Goal: Answer question/provide support: Share knowledge or assist other users

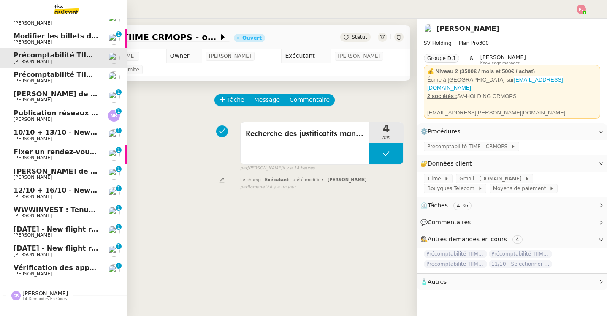
scroll to position [40, 0]
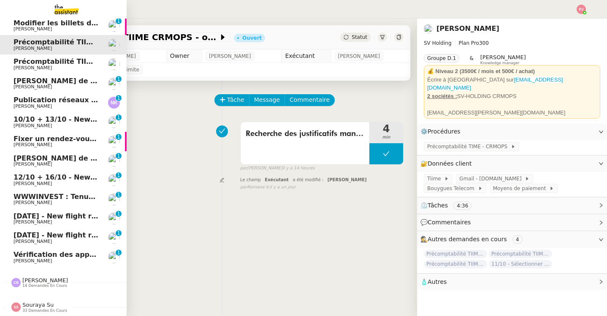
click at [52, 103] on span "[PERSON_NAME]" at bounding box center [32, 105] width 38 height 5
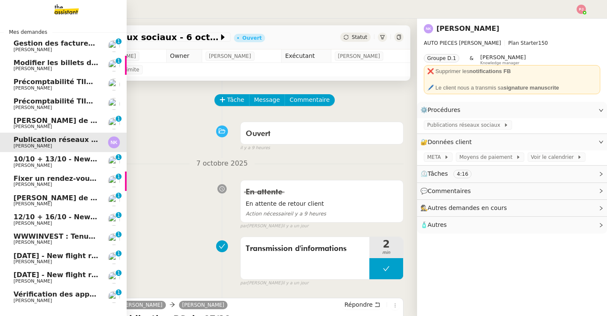
click at [74, 163] on span "[PERSON_NAME]" at bounding box center [55, 165] width 85 height 5
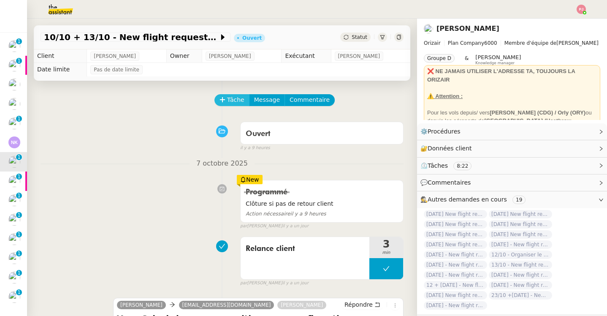
click at [228, 103] on span "Tâche" at bounding box center [235, 100] width 17 height 10
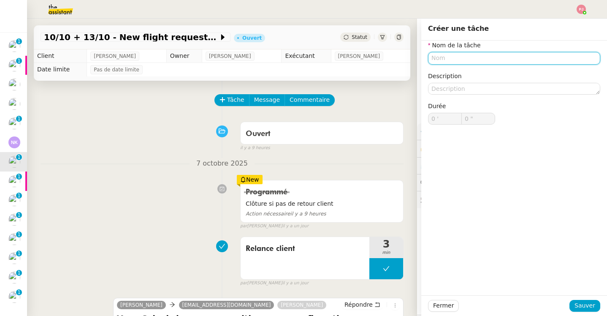
click at [445, 57] on input "text" at bounding box center [514, 58] width 172 height 12
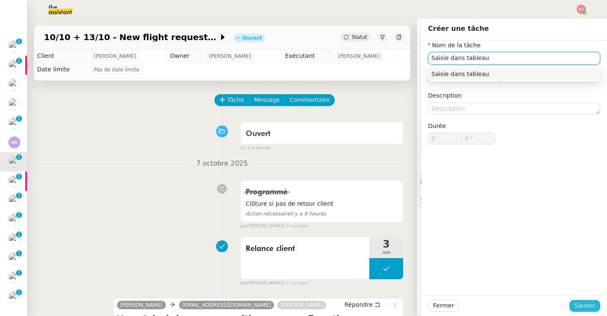
type input "Saisie dans tableau"
click at [583, 306] on span "Sauver" at bounding box center [584, 305] width 21 height 10
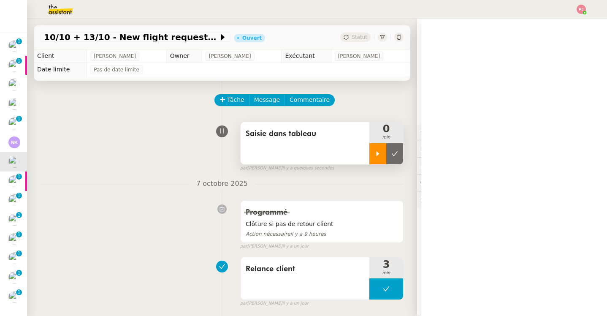
click at [378, 159] on div at bounding box center [377, 153] width 17 height 21
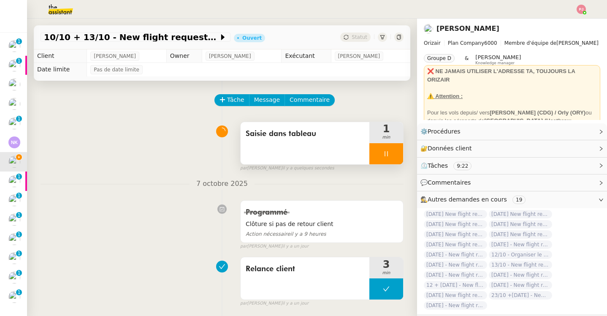
click at [389, 155] on div at bounding box center [386, 153] width 34 height 21
click at [393, 155] on icon at bounding box center [394, 153] width 6 height 5
click at [361, 38] on span "Statut" at bounding box center [359, 37] width 16 height 6
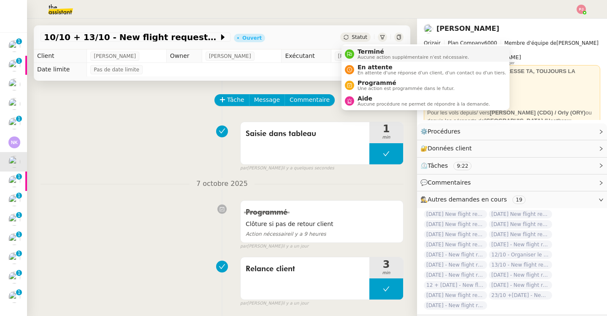
click at [362, 57] on span "Aucune action supplémentaire n'est nécessaire." at bounding box center [412, 57] width 111 height 5
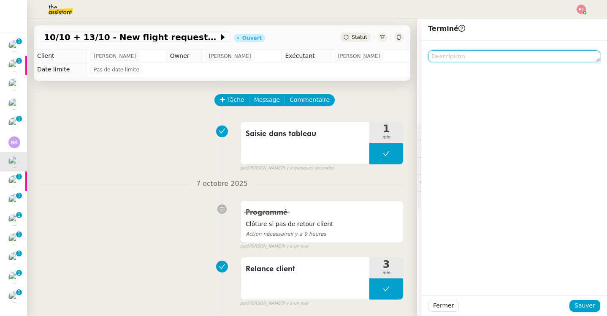
click at [443, 52] on textarea at bounding box center [514, 56] width 172 height 12
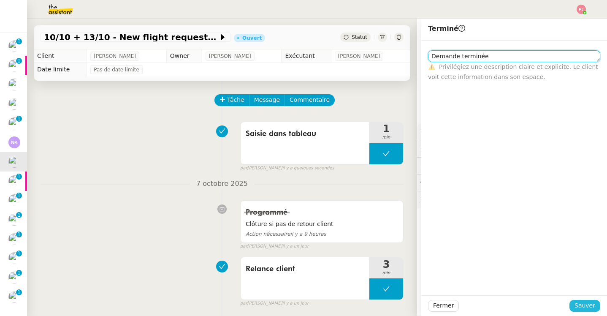
type textarea "Demande terminée"
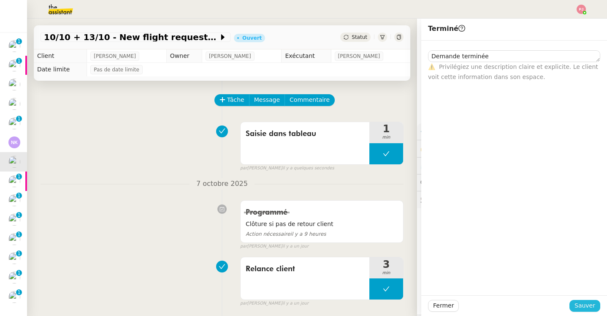
click at [574, 300] on button "Sauver" at bounding box center [584, 306] width 31 height 12
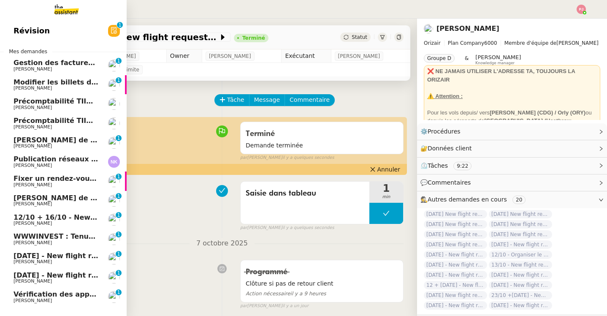
click at [66, 216] on span "12/10 + 16/10 - New flight request - [PERSON_NAME]" at bounding box center [113, 217] width 201 height 8
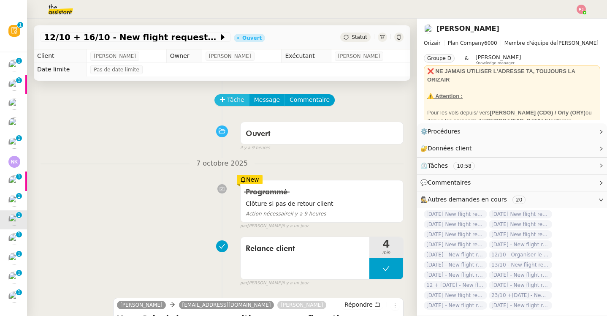
click at [242, 103] on span "Tâche" at bounding box center [235, 100] width 17 height 10
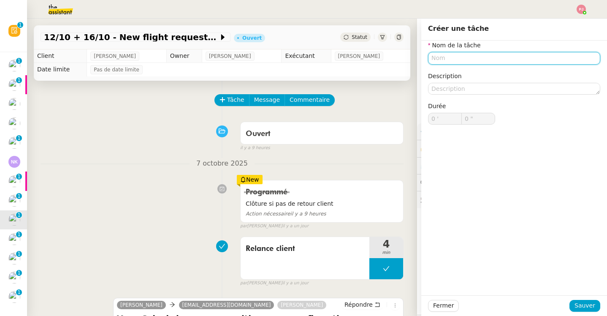
click at [458, 58] on input "text" at bounding box center [514, 58] width 172 height 12
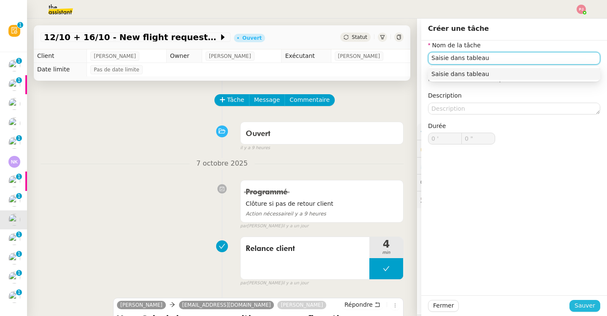
type input "Saisie dans tableau"
click at [586, 305] on span "Sauver" at bounding box center [584, 305] width 21 height 10
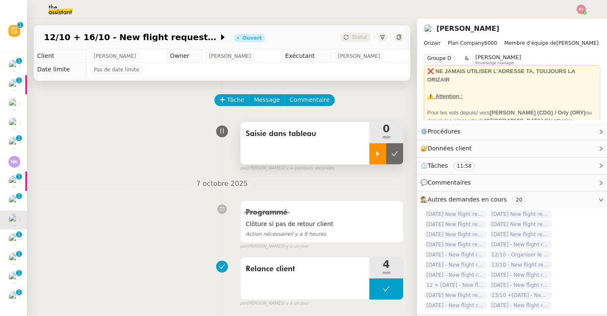
click at [377, 151] on icon at bounding box center [377, 153] width 7 height 7
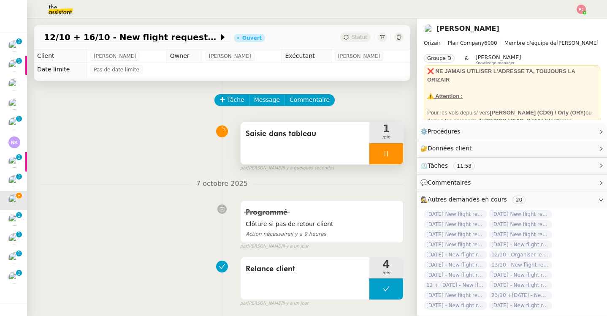
click at [386, 157] on div at bounding box center [386, 153] width 34 height 21
click at [393, 157] on icon at bounding box center [394, 153] width 7 height 7
click at [357, 38] on span "Statut" at bounding box center [359, 37] width 16 height 6
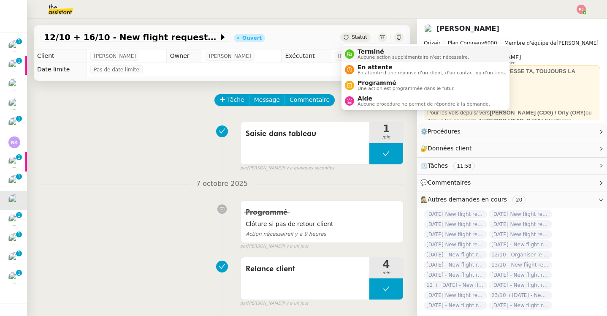
click at [369, 58] on span "Aucune action supplémentaire n'est nécessaire." at bounding box center [412, 57] width 111 height 5
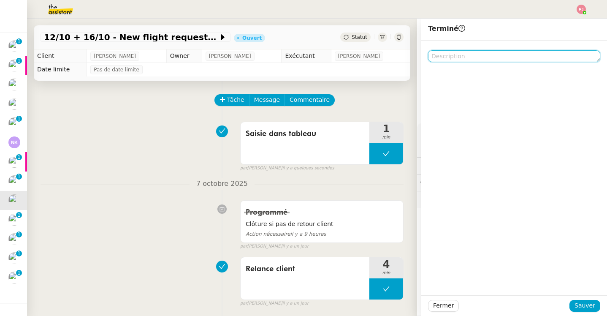
click at [483, 58] on textarea at bounding box center [514, 56] width 172 height 12
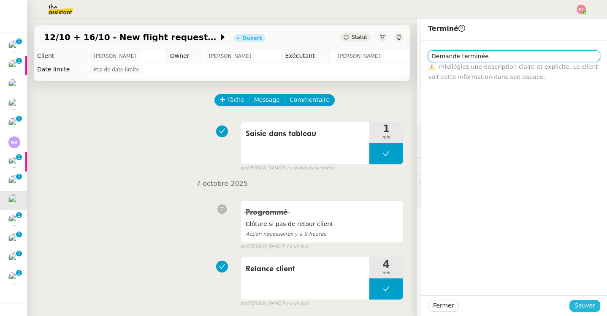
type textarea "Demande terminée"
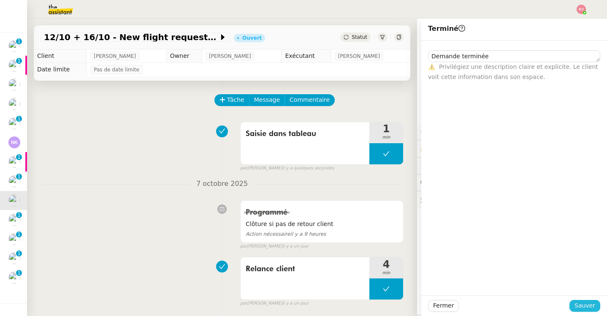
click at [586, 306] on span "Sauver" at bounding box center [584, 305] width 21 height 10
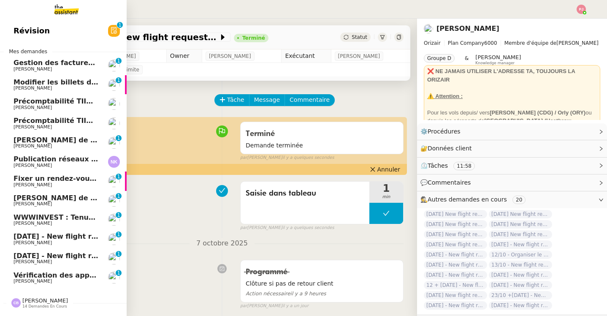
click at [78, 239] on span "[DATE] - New flight request - [PERSON_NAME]" at bounding box center [100, 236] width 174 height 8
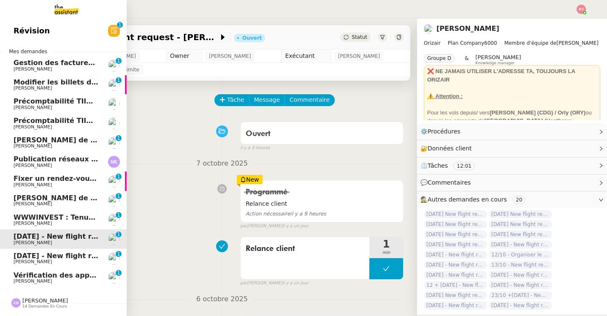
click at [78, 256] on span "[DATE] - New flight request - [PERSON_NAME]" at bounding box center [100, 255] width 174 height 8
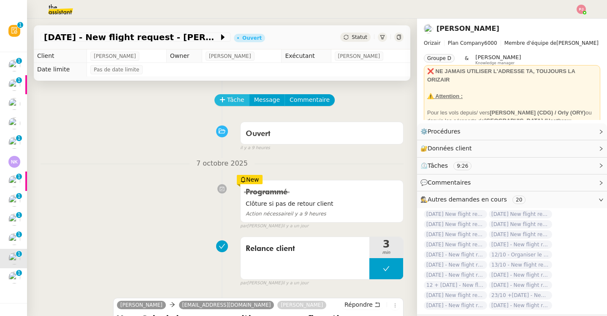
click at [239, 97] on span "Tâche" at bounding box center [235, 100] width 17 height 10
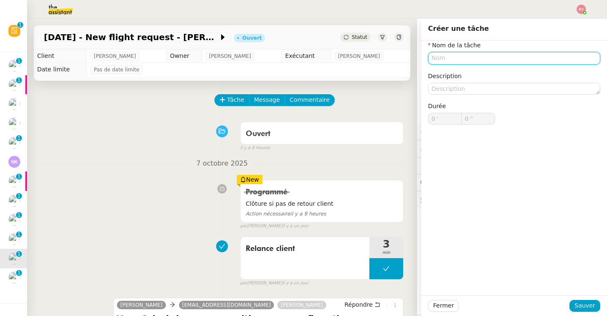
click at [450, 56] on input "text" at bounding box center [514, 58] width 172 height 12
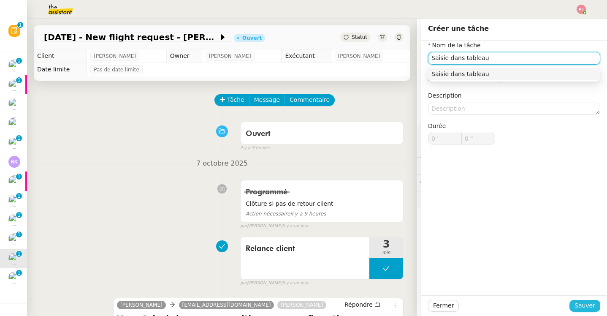
type input "Saisie dans tableau"
click at [575, 302] on button "Sauver" at bounding box center [584, 306] width 31 height 12
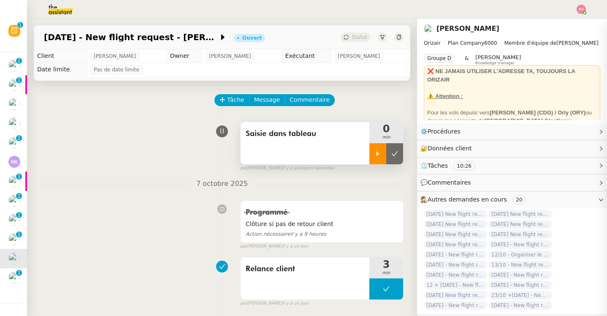
click at [375, 159] on div at bounding box center [377, 153] width 17 height 21
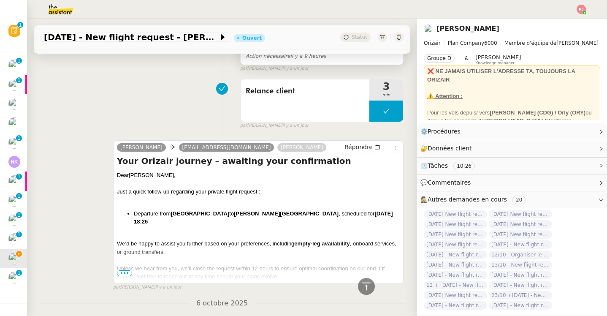
scroll to position [186, 0]
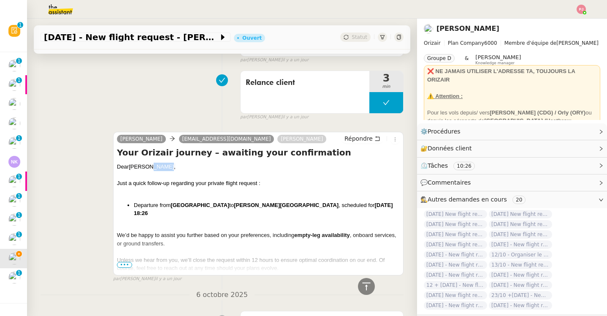
drag, startPoint x: 148, startPoint y: 167, endPoint x: 165, endPoint y: 167, distance: 17.3
click at [165, 167] on span "[PERSON_NAME]," at bounding box center [152, 166] width 47 height 6
copy span "Boczek"
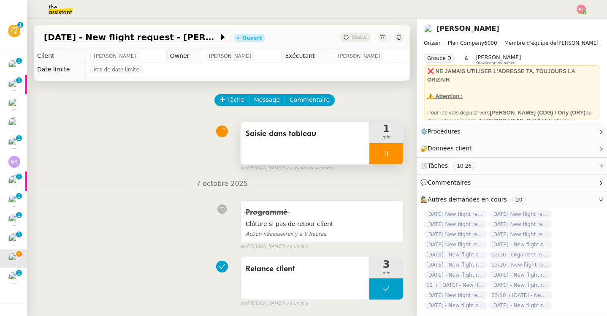
click at [396, 156] on div at bounding box center [386, 153] width 34 height 21
click at [397, 156] on icon at bounding box center [394, 153] width 7 height 7
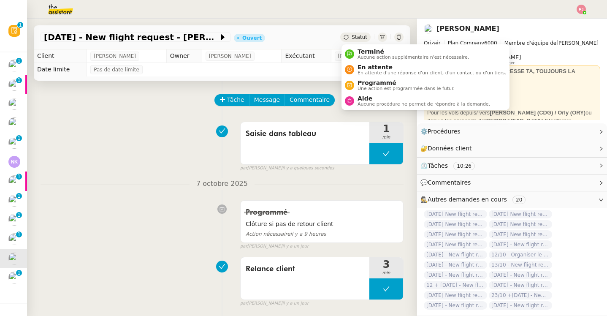
click at [359, 36] on span "Statut" at bounding box center [359, 37] width 16 height 6
click at [361, 48] on li "Terminé Aucune action supplémentaire n'est nécessaire." at bounding box center [425, 54] width 168 height 16
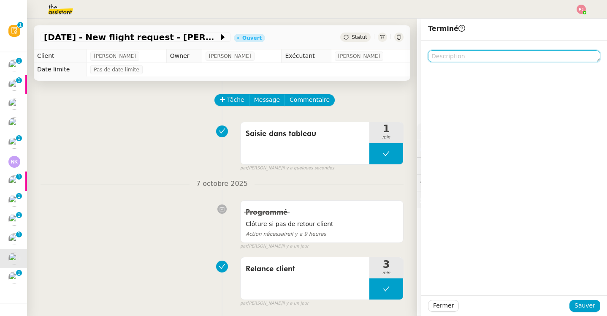
click at [468, 60] on textarea at bounding box center [514, 56] width 172 height 12
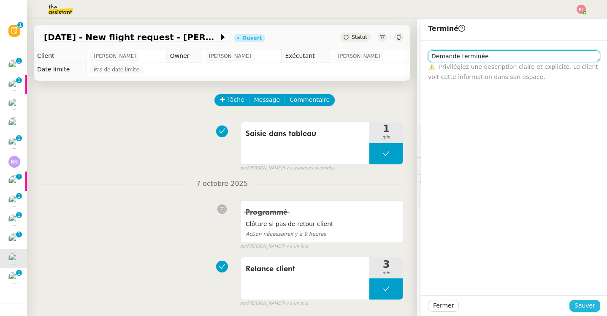
type textarea "Demande terminée"
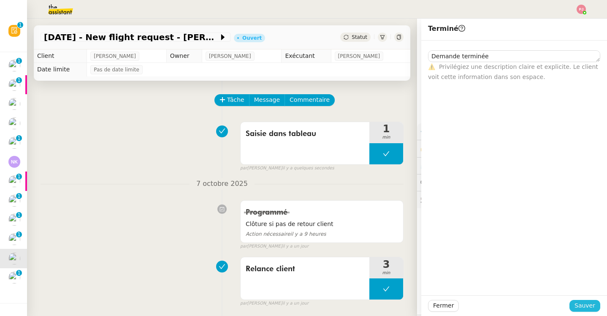
click at [581, 304] on span "Sauver" at bounding box center [584, 305] width 21 height 10
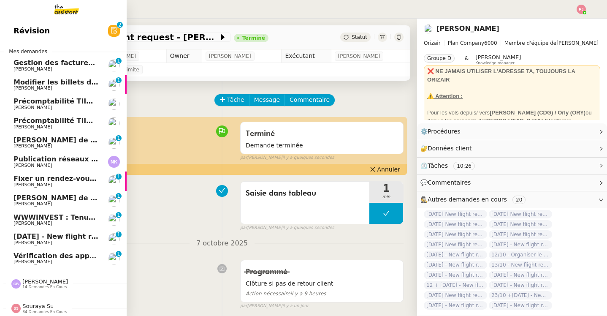
click at [27, 63] on span "Gestion des factures d'achat - septembre/octobre" at bounding box center [107, 63] width 189 height 8
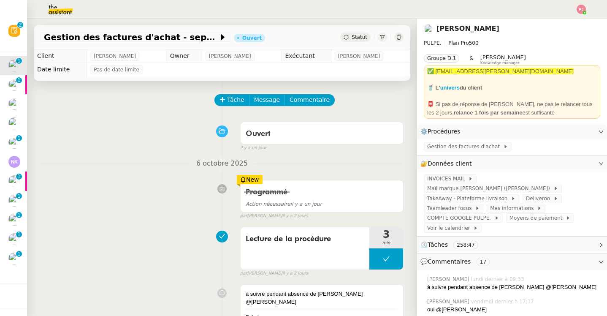
click at [350, 39] on div "Statut" at bounding box center [355, 36] width 30 height 9
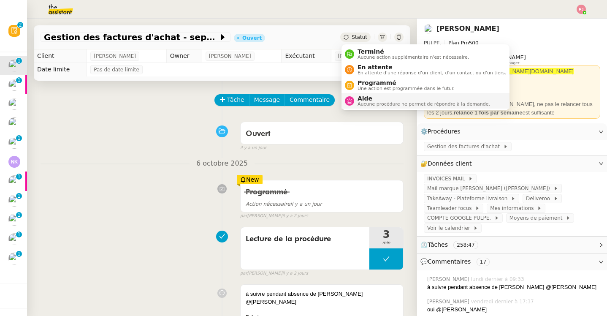
click at [367, 97] on span "Aide" at bounding box center [423, 98] width 132 height 7
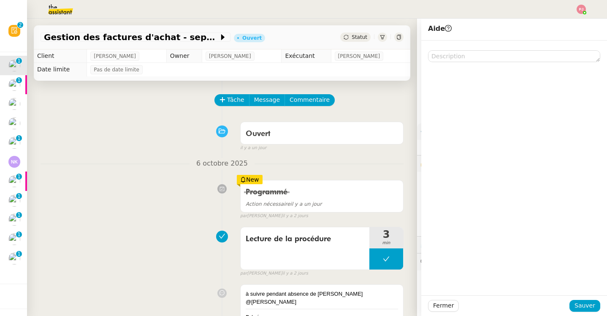
click at [463, 63] on div at bounding box center [514, 167] width 186 height 254
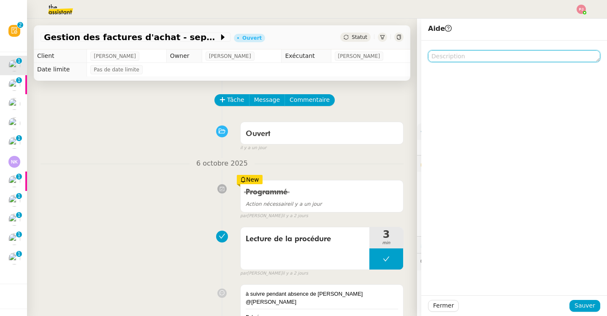
click at [463, 58] on textarea at bounding box center [514, 56] width 172 height 12
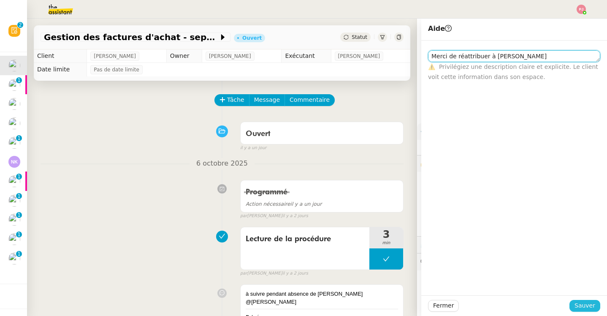
type textarea "Merci de réattribuer à [PERSON_NAME]"
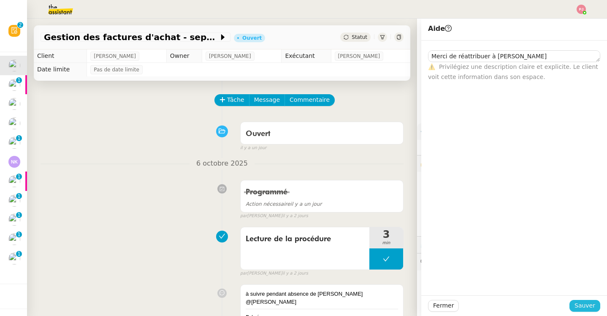
click at [576, 308] on span "Sauver" at bounding box center [584, 305] width 21 height 10
